Goal: Task Accomplishment & Management: Complete application form

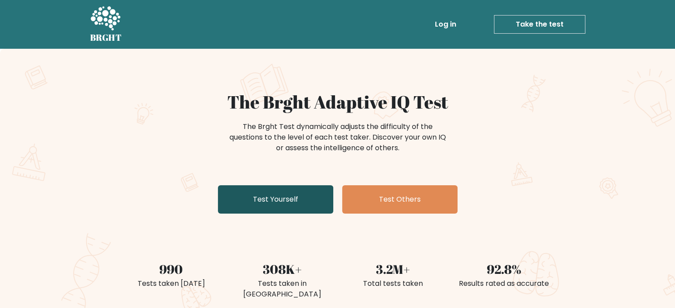
click at [257, 198] on link "Test Yourself" at bounding box center [275, 199] width 115 height 28
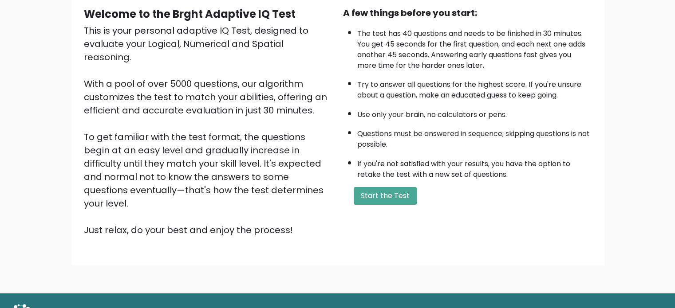
scroll to position [89, 0]
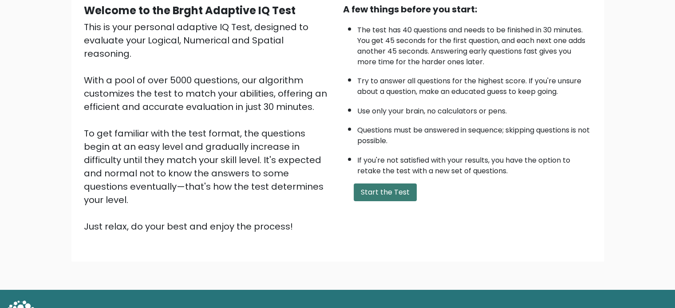
click at [378, 188] on button "Start the Test" at bounding box center [385, 193] width 63 height 18
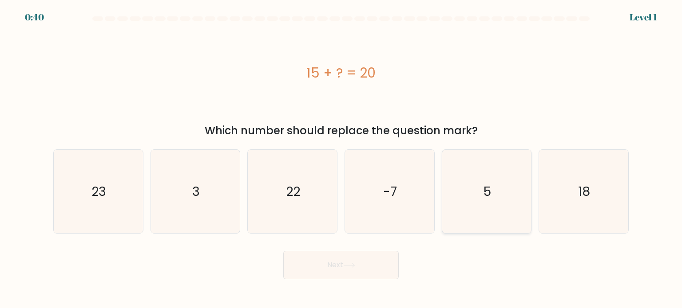
click at [488, 191] on text "5" at bounding box center [487, 191] width 8 height 18
click at [341, 159] on input "e. 5" at bounding box center [341, 156] width 0 height 4
radio input "true"
click at [350, 260] on button "Next" at bounding box center [340, 265] width 115 height 28
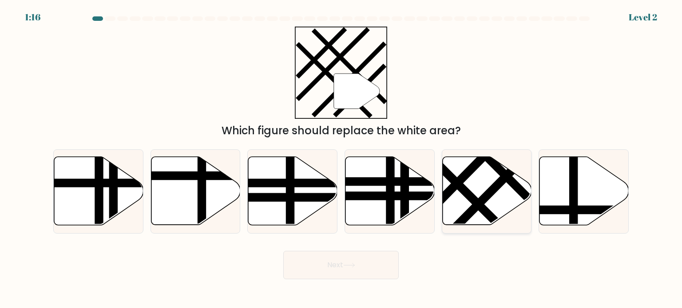
click at [484, 187] on icon at bounding box center [486, 191] width 89 height 68
click at [341, 159] on input "e." at bounding box center [341, 156] width 0 height 4
radio input "true"
click at [335, 269] on button "Next" at bounding box center [340, 265] width 115 height 28
click at [352, 262] on button "Next" at bounding box center [340, 265] width 115 height 28
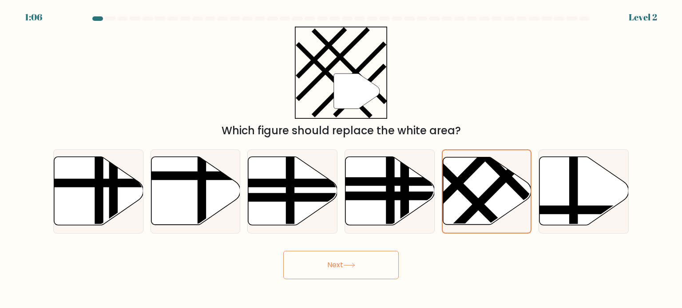
click at [342, 262] on button "Next" at bounding box center [340, 265] width 115 height 28
click at [355, 270] on button "Next" at bounding box center [340, 265] width 115 height 28
click at [499, 186] on line at bounding box center [492, 189] width 97 height 97
click at [341, 159] on input "e." at bounding box center [341, 156] width 0 height 4
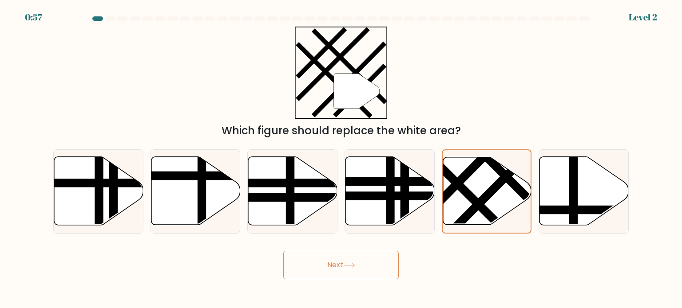
click at [350, 264] on icon at bounding box center [349, 265] width 12 height 5
click at [346, 270] on button "Next" at bounding box center [340, 265] width 115 height 28
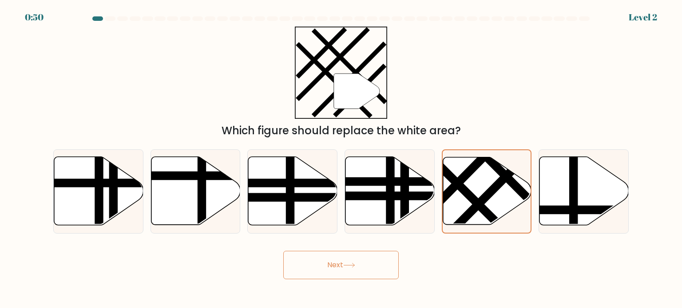
click at [346, 270] on button "Next" at bounding box center [340, 265] width 115 height 28
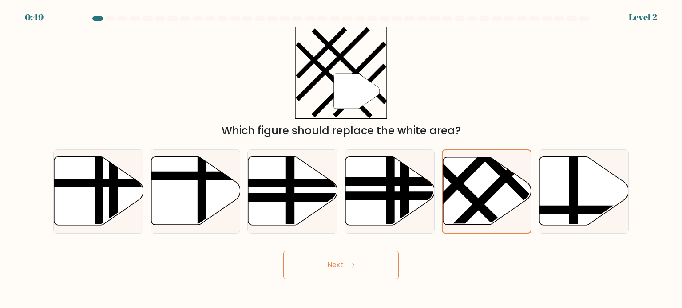
click at [346, 270] on button "Next" at bounding box center [340, 265] width 115 height 28
click at [345, 269] on button "Next" at bounding box center [340, 265] width 115 height 28
click at [345, 268] on button "Next" at bounding box center [340, 265] width 115 height 28
click at [346, 268] on button "Next" at bounding box center [340, 265] width 115 height 28
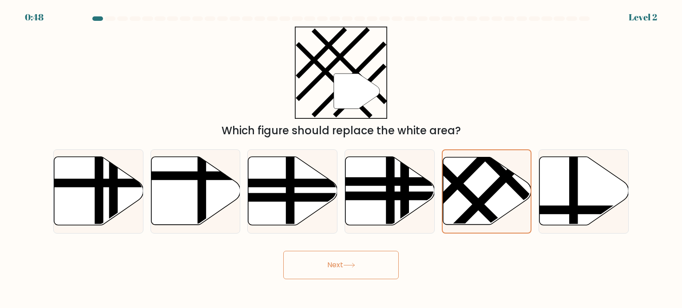
click at [346, 268] on icon at bounding box center [349, 265] width 12 height 5
click at [346, 269] on button "Next" at bounding box center [340, 265] width 115 height 28
click at [346, 268] on icon at bounding box center [349, 265] width 12 height 5
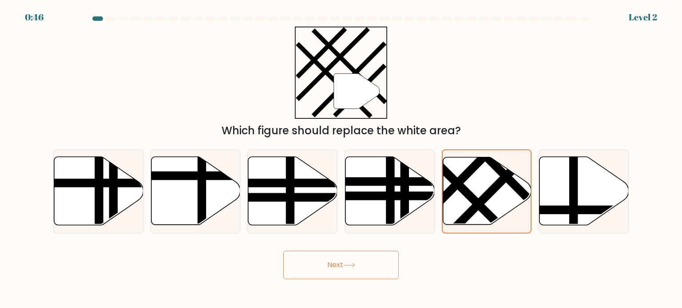
click at [346, 268] on icon at bounding box center [349, 265] width 12 height 5
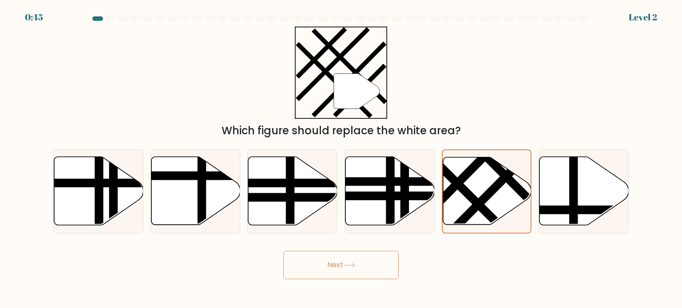
click at [346, 267] on icon at bounding box center [349, 265] width 12 height 5
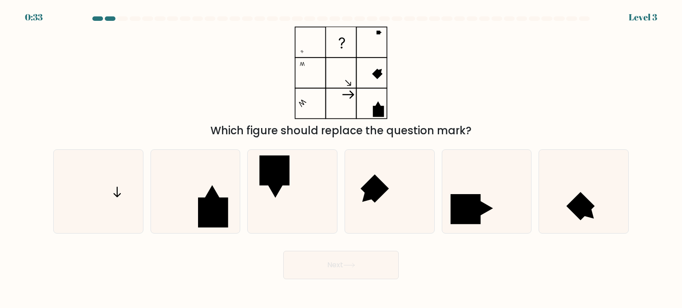
click at [96, 21] on div at bounding box center [341, 20] width 586 height 8
click at [105, 20] on div at bounding box center [110, 18] width 11 height 4
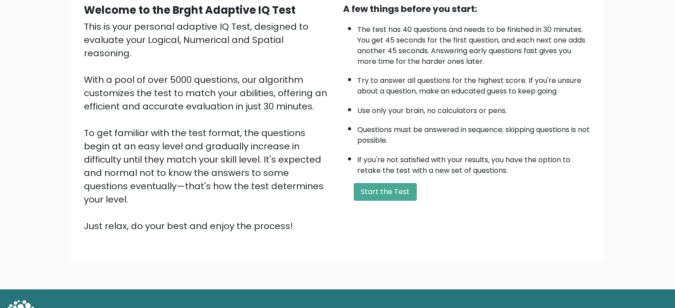
scroll to position [98, 0]
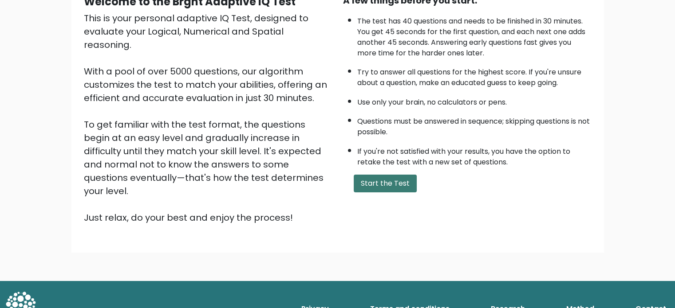
click at [377, 175] on button "Start the Test" at bounding box center [385, 184] width 63 height 18
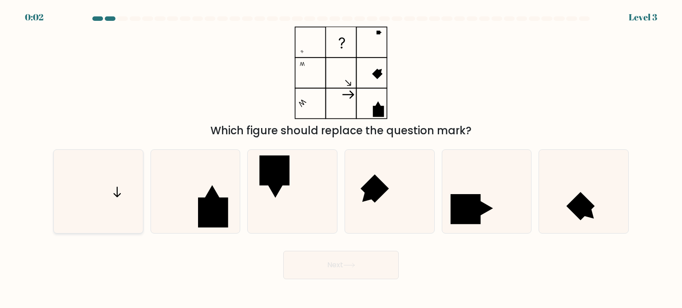
click at [111, 183] on icon at bounding box center [97, 191] width 83 height 83
click at [341, 159] on input "a." at bounding box center [341, 156] width 0 height 4
radio input "true"
click at [337, 262] on button "Next" at bounding box center [340, 265] width 115 height 28
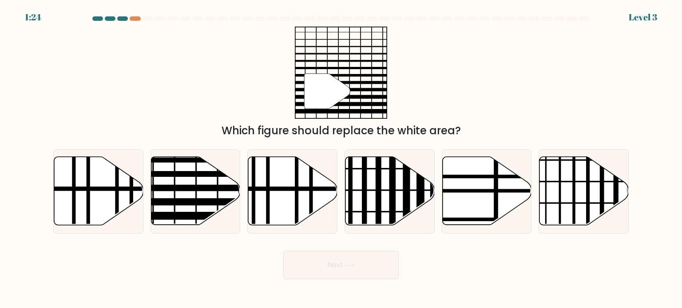
click at [90, 20] on div at bounding box center [341, 20] width 586 height 8
